Goal: Information Seeking & Learning: Find specific fact

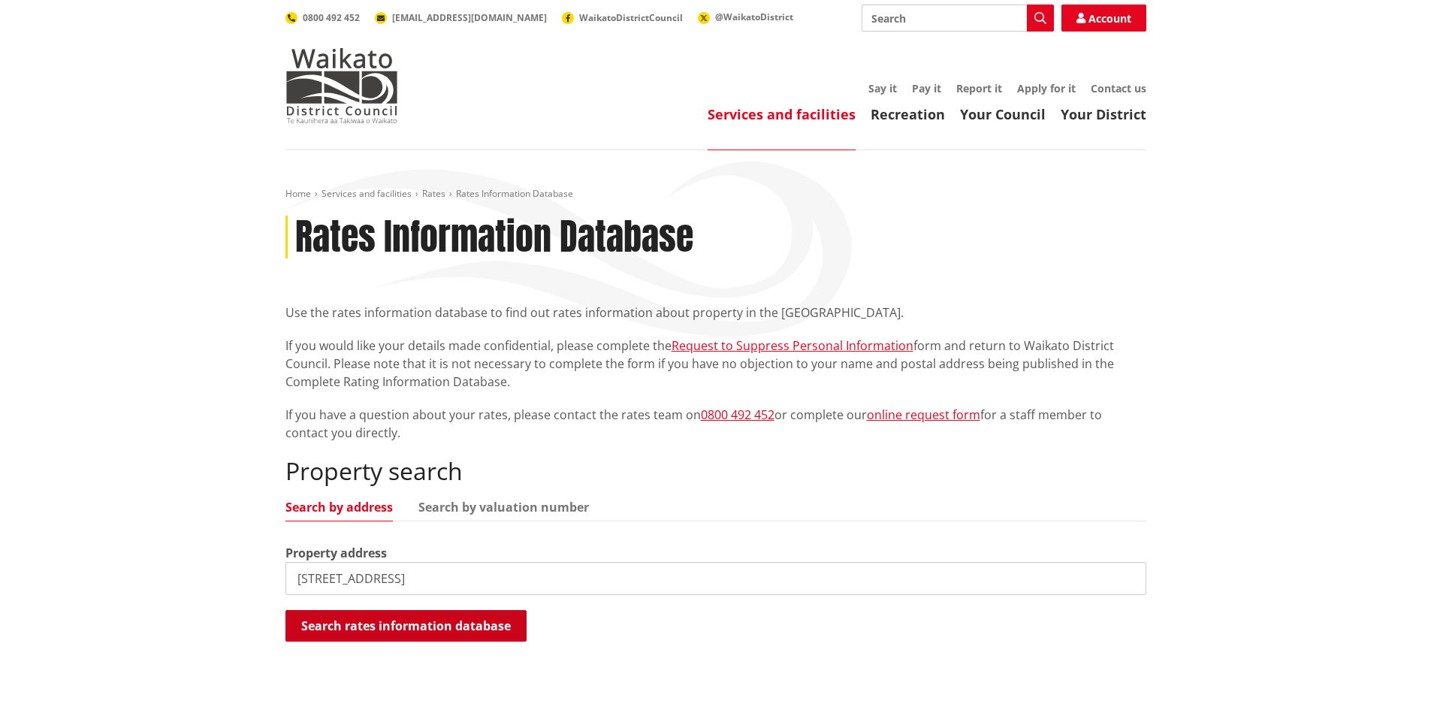
type input "[STREET_ADDRESS]"
click at [356, 628] on button "Search rates information database" at bounding box center [405, 626] width 241 height 32
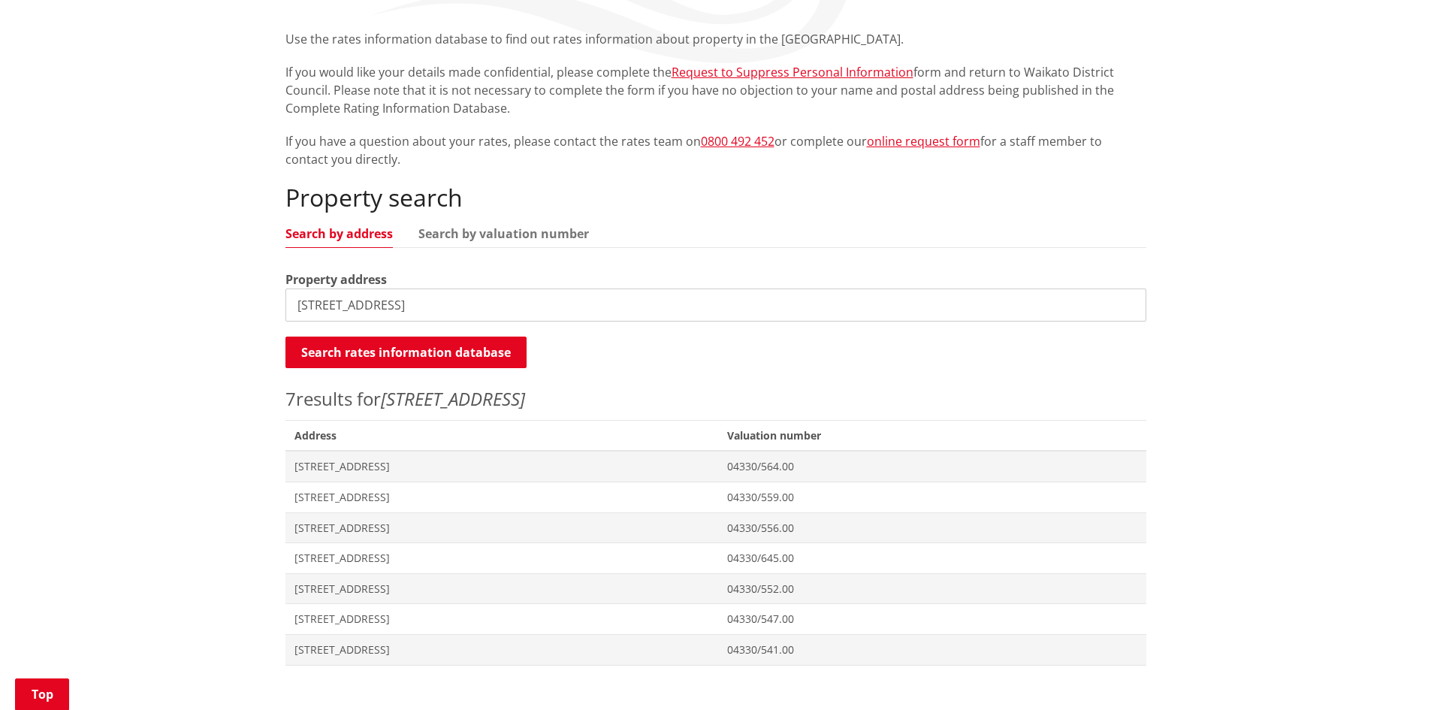
scroll to position [376, 0]
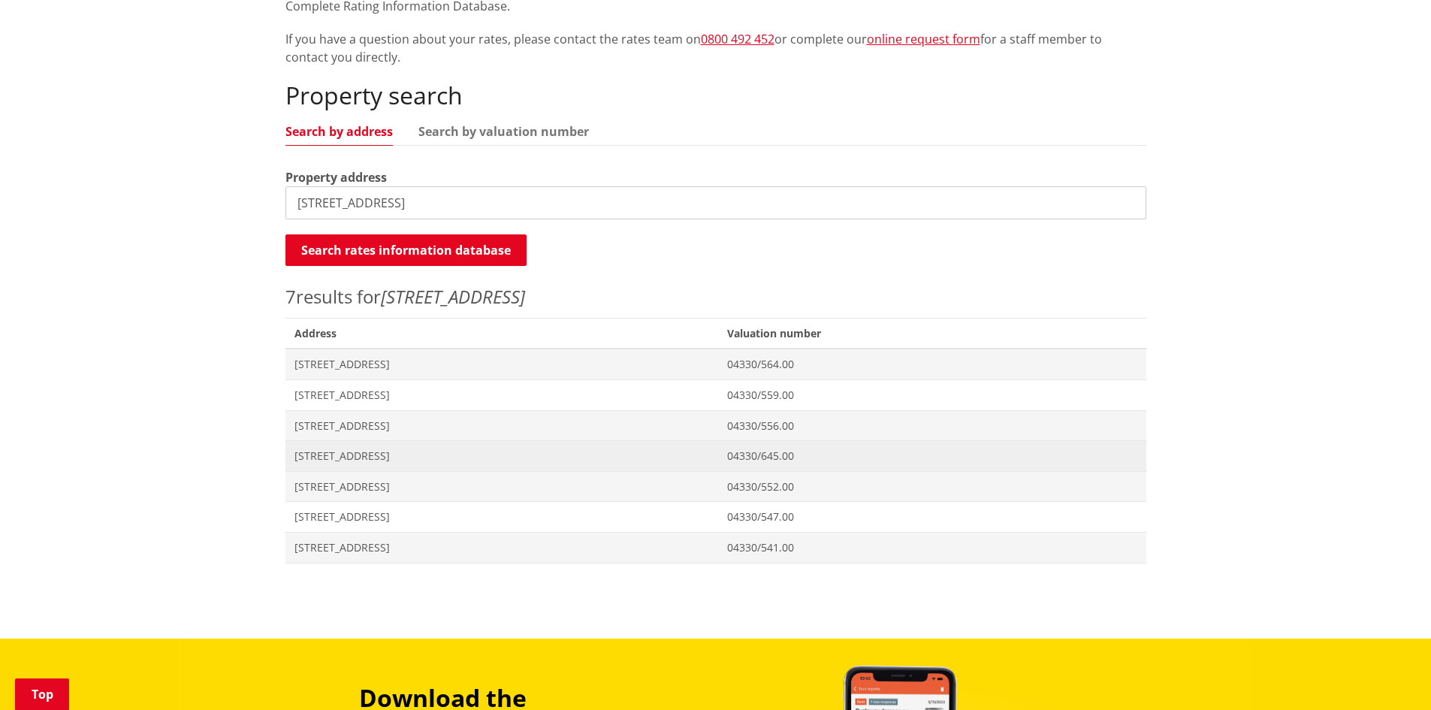
click at [356, 453] on span "[STREET_ADDRESS]" at bounding box center [501, 455] width 415 height 15
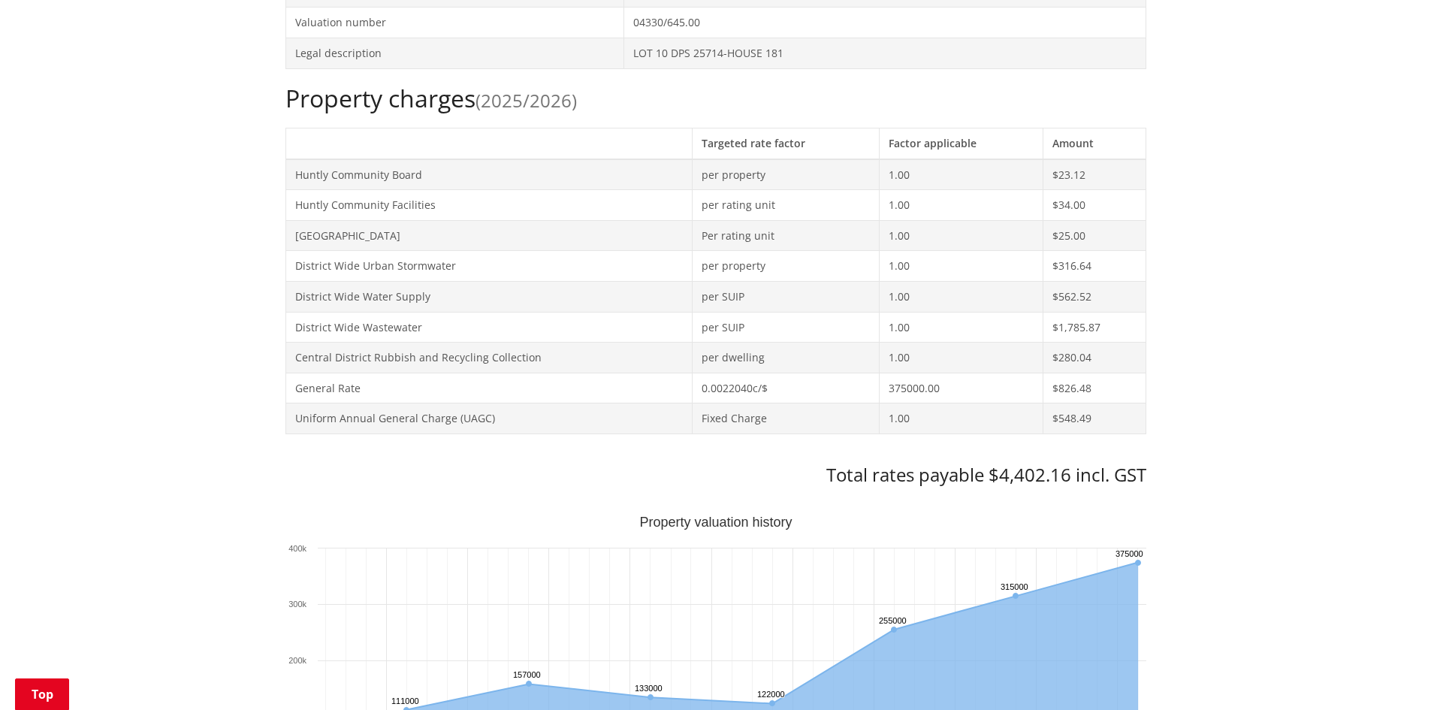
scroll to position [601, 0]
